Goal: Task Accomplishment & Management: Manage account settings

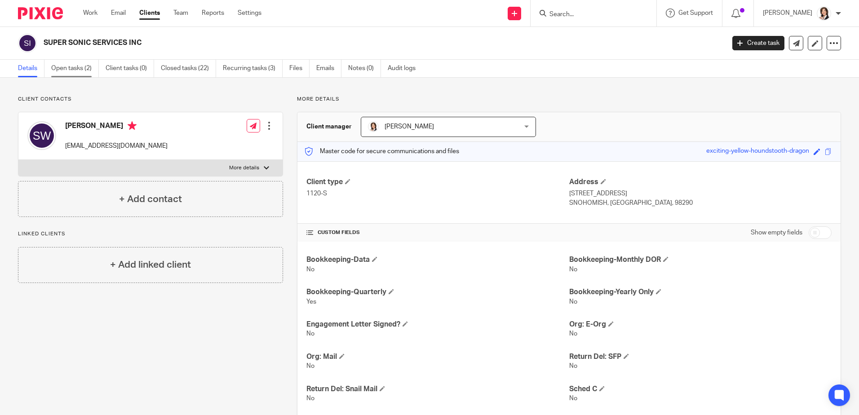
click at [84, 71] on link "Open tasks (2)" at bounding box center [75, 69] width 48 height 18
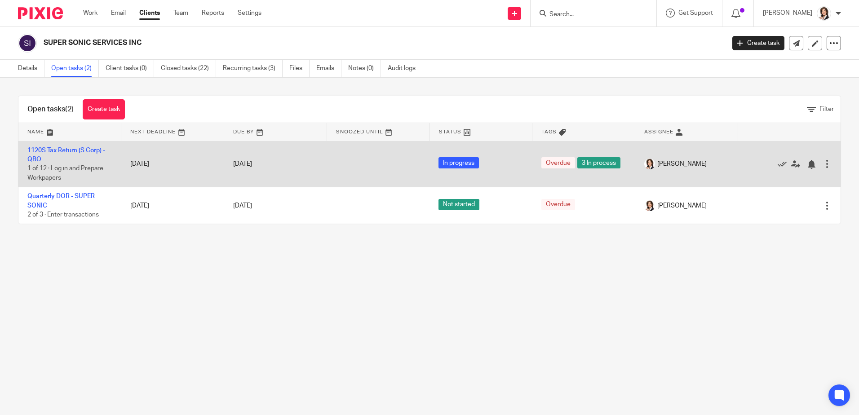
click at [73, 154] on td "1120S Tax Return (S Corp) - QBO 1 of 12 · Log in and Prepare Workpapers" at bounding box center [69, 164] width 103 height 46
click at [73, 151] on link "1120S Tax Return (S Corp) - QBO" at bounding box center [66, 154] width 78 height 15
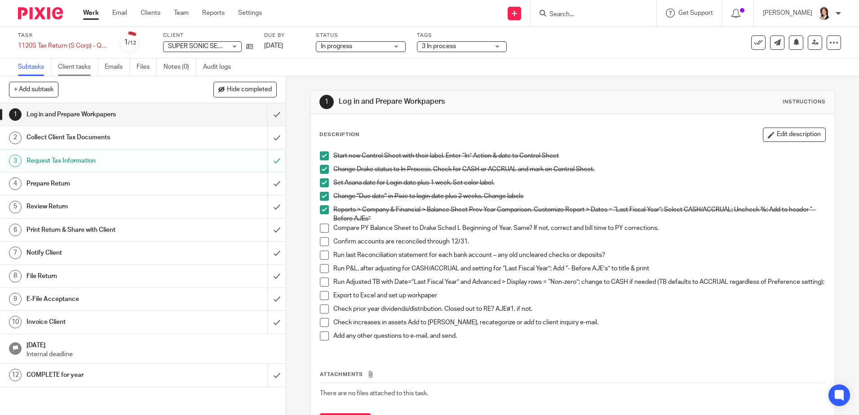
click at [82, 68] on link "Client tasks" at bounding box center [78, 67] width 40 height 18
